Goal: Find specific page/section

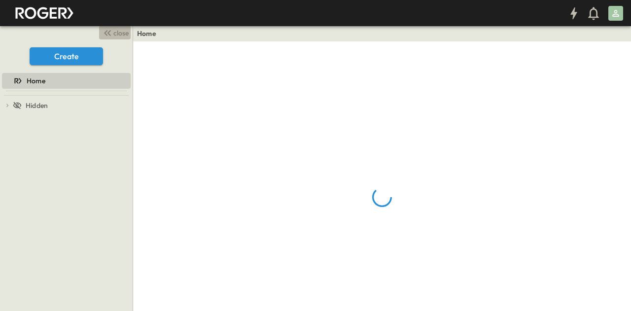
click at [113, 33] on span "close" at bounding box center [120, 33] width 15 height 10
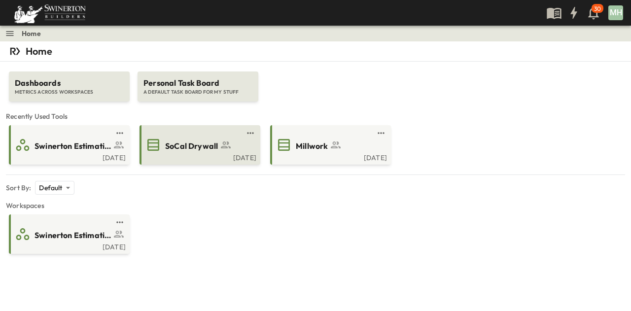
click at [200, 140] on div "SoCal Drywall" at bounding box center [208, 145] width 87 height 13
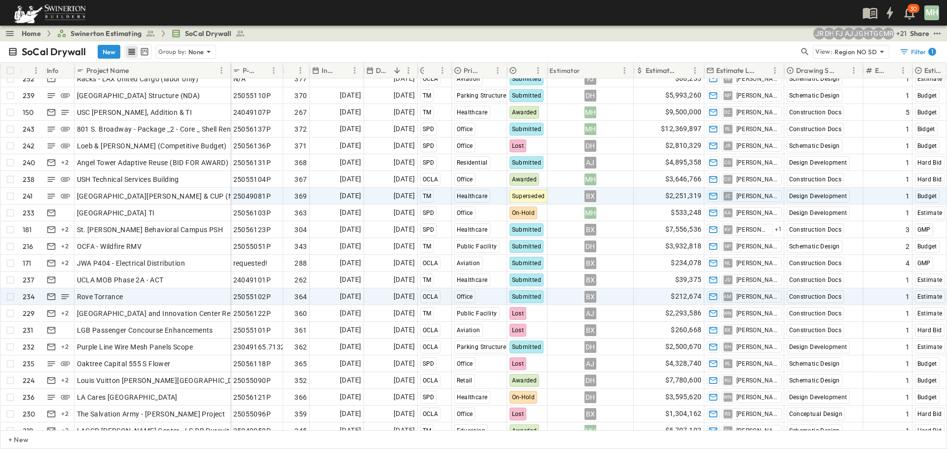
scroll to position [296, 0]
